Goal: Find specific page/section: Find specific page/section

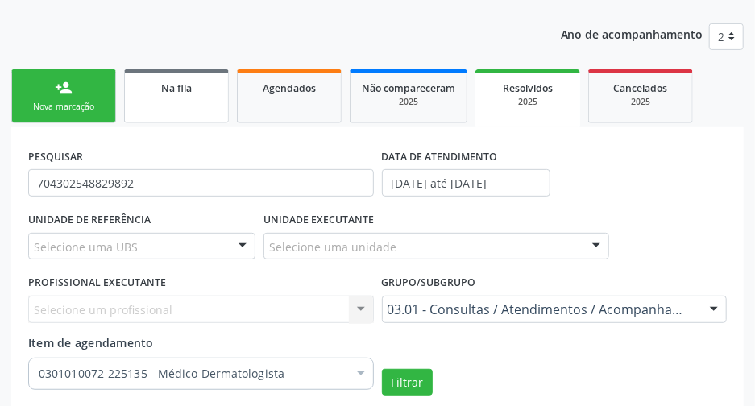
scroll to position [64, 0]
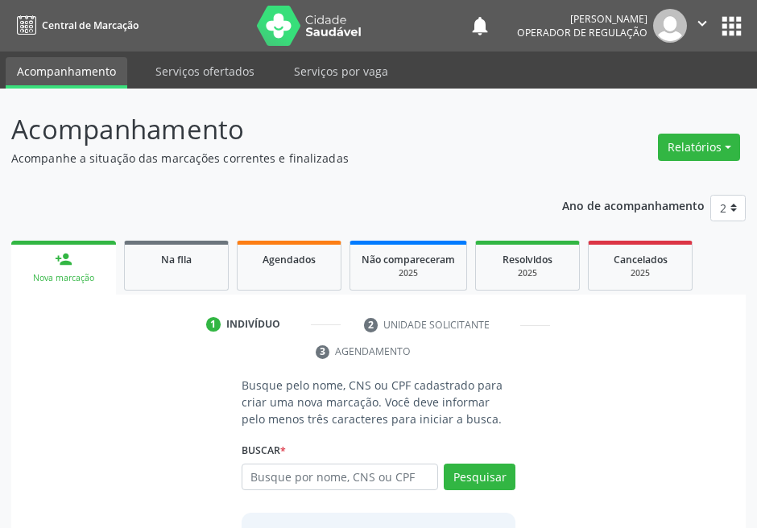
click at [729, 21] on button "apps" at bounding box center [732, 26] width 28 height 28
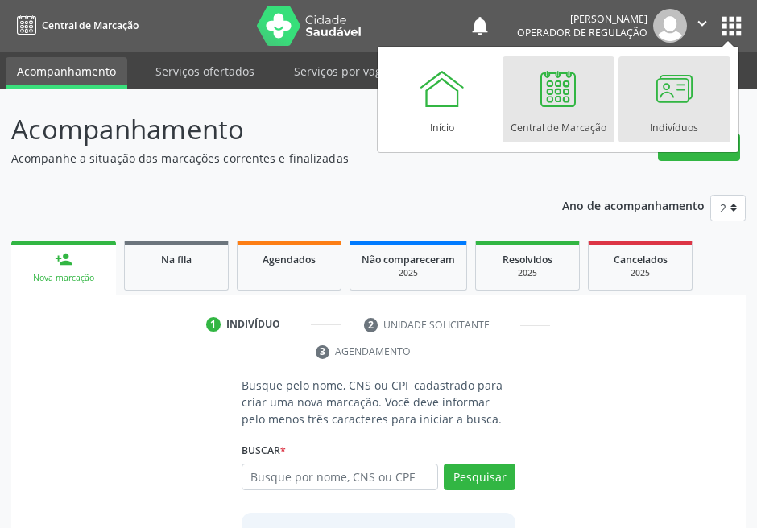
click at [639, 92] on link "Indivíduos" at bounding box center [675, 99] width 112 height 86
